Goal: Ask a question

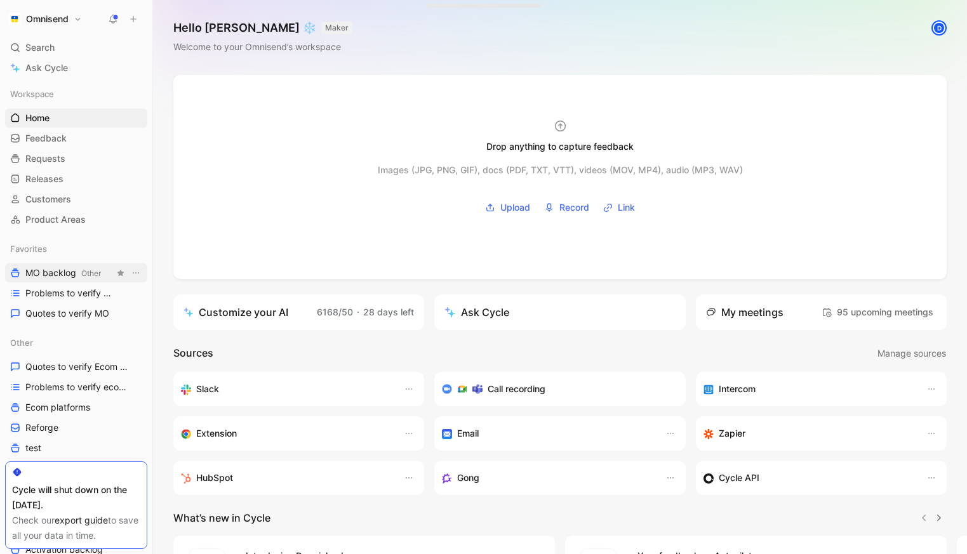
click at [64, 277] on span "MO backlog Other" at bounding box center [63, 273] width 76 height 13
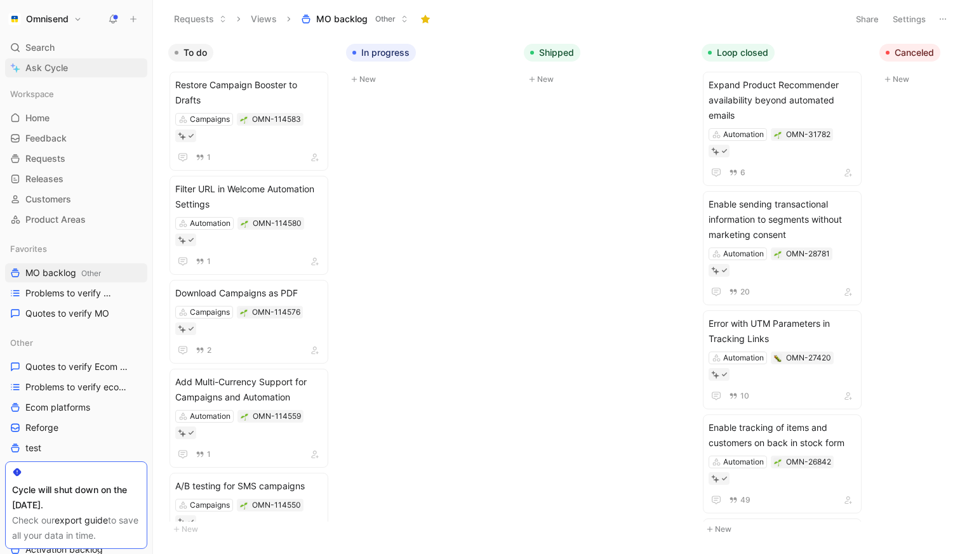
click at [50, 67] on span "Ask Cycle" at bounding box center [46, 67] width 43 height 15
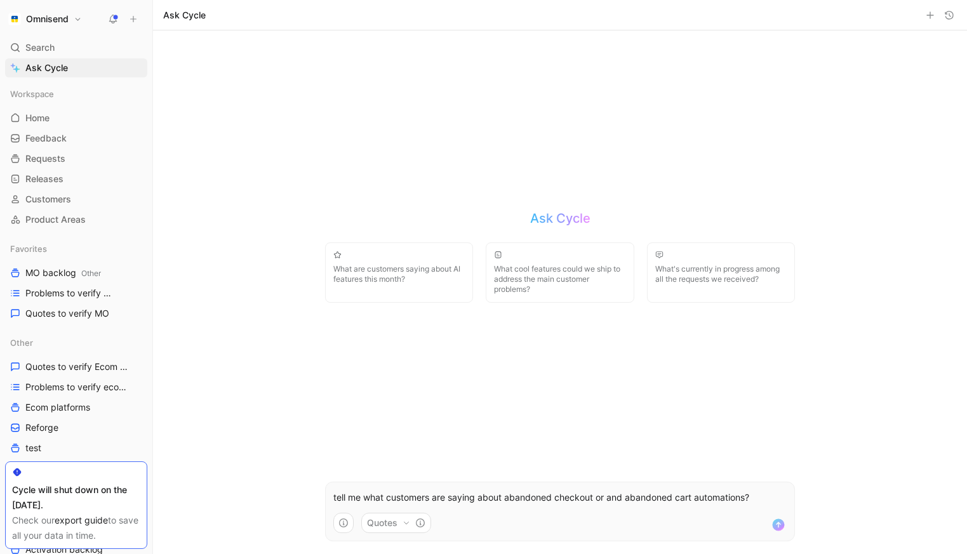
click at [610, 497] on p "tell me what customers are saying about abandoned checkout or and abandoned car…" at bounding box center [559, 497] width 453 height 15
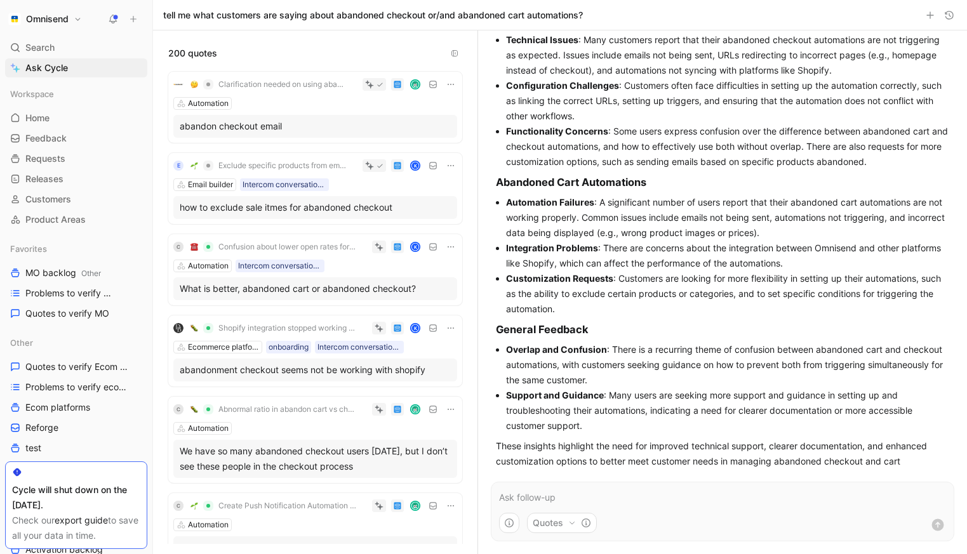
scroll to position [133, 0]
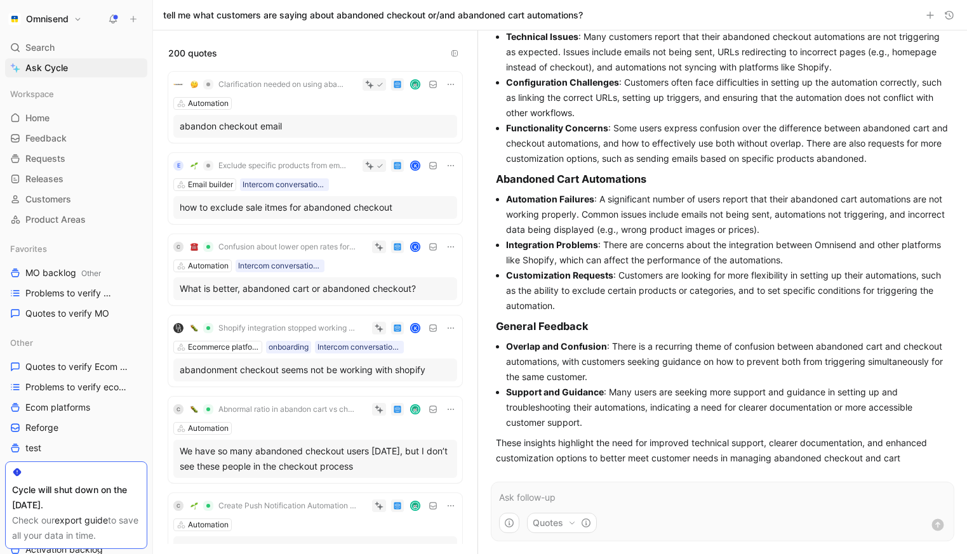
drag, startPoint x: 612, startPoint y: 128, endPoint x: 828, endPoint y: 149, distance: 217.6
click at [828, 149] on li "Functionality Concerns : Some users express confusion over the difference betwe…" at bounding box center [727, 144] width 443 height 46
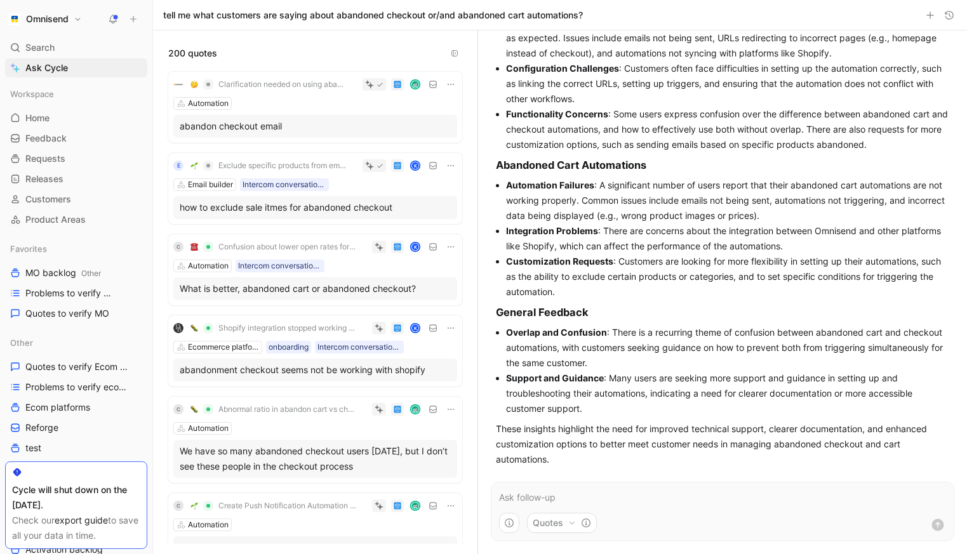
scroll to position [156, 0]
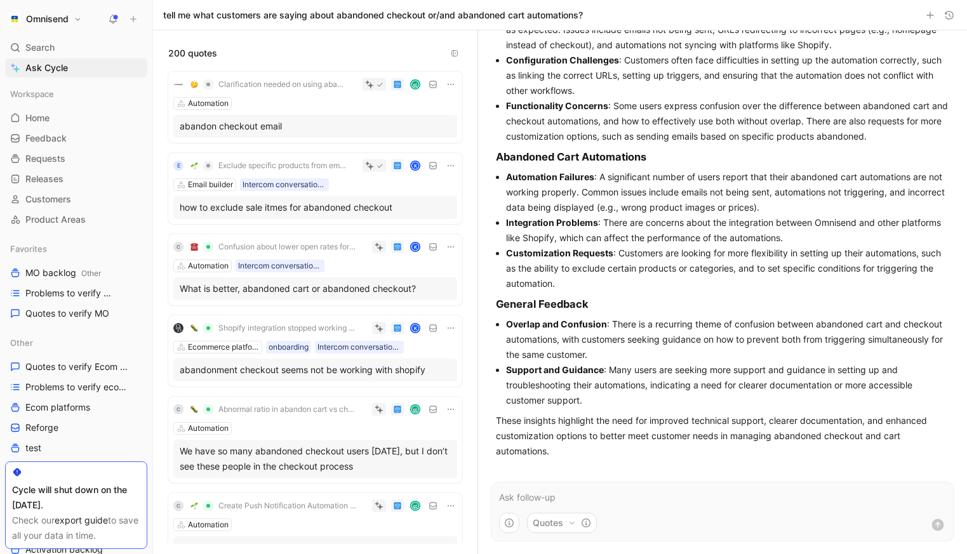
drag, startPoint x: 610, startPoint y: 320, endPoint x: 628, endPoint y: 357, distance: 40.9
click at [628, 357] on li "Overlap and Confusion : There is a recurring theme of confusion between abandon…" at bounding box center [727, 340] width 443 height 46
copy li "There is a recurring theme of confusion between abandoned cart and checkout aut…"
